Goal: Find specific page/section: Find specific page/section

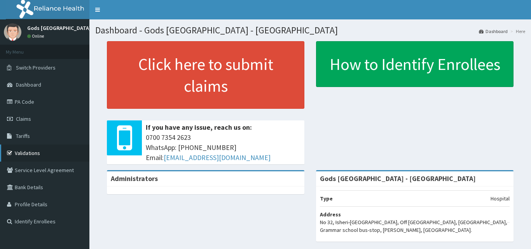
click at [30, 149] on link "Validations" at bounding box center [44, 153] width 89 height 17
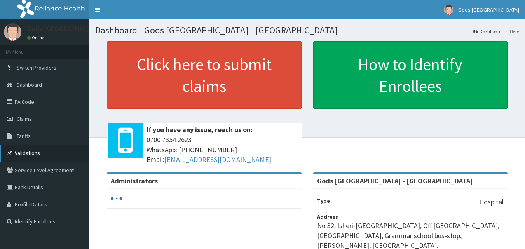
click at [33, 153] on link "Validations" at bounding box center [44, 153] width 89 height 17
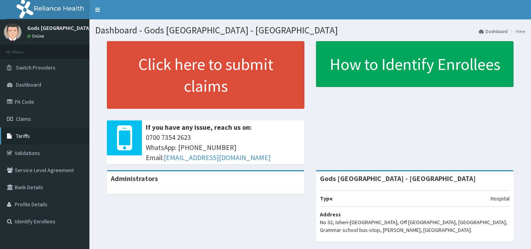
click at [26, 134] on span "Tariffs" at bounding box center [23, 136] width 14 height 7
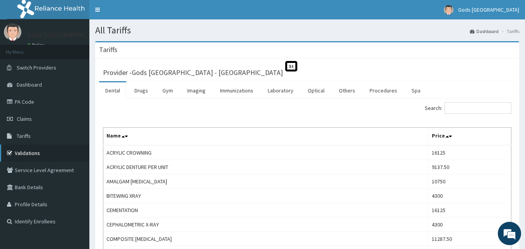
click at [32, 149] on link "Validations" at bounding box center [44, 153] width 89 height 17
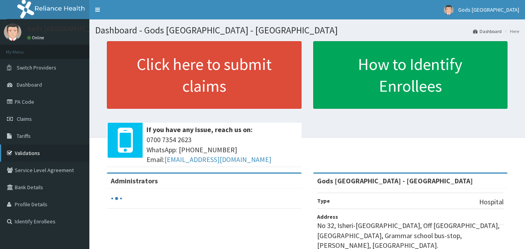
click at [44, 148] on link "Validations" at bounding box center [44, 153] width 89 height 17
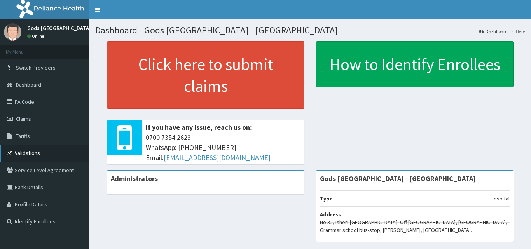
click at [30, 148] on link "Validations" at bounding box center [44, 153] width 89 height 17
click at [28, 150] on link "Validations" at bounding box center [44, 153] width 89 height 17
click at [17, 151] on link "Validations" at bounding box center [44, 153] width 89 height 17
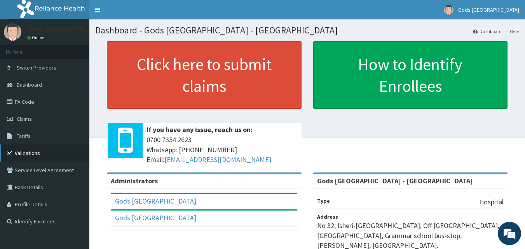
click at [33, 148] on link "Validations" at bounding box center [44, 153] width 89 height 17
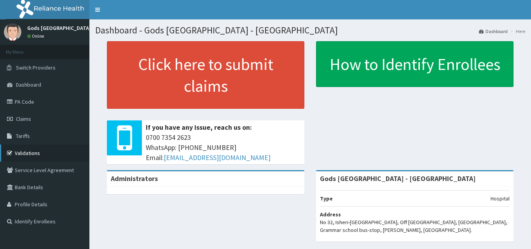
click at [32, 154] on link "Validations" at bounding box center [44, 153] width 89 height 17
